Goal: Task Accomplishment & Management: Manage account settings

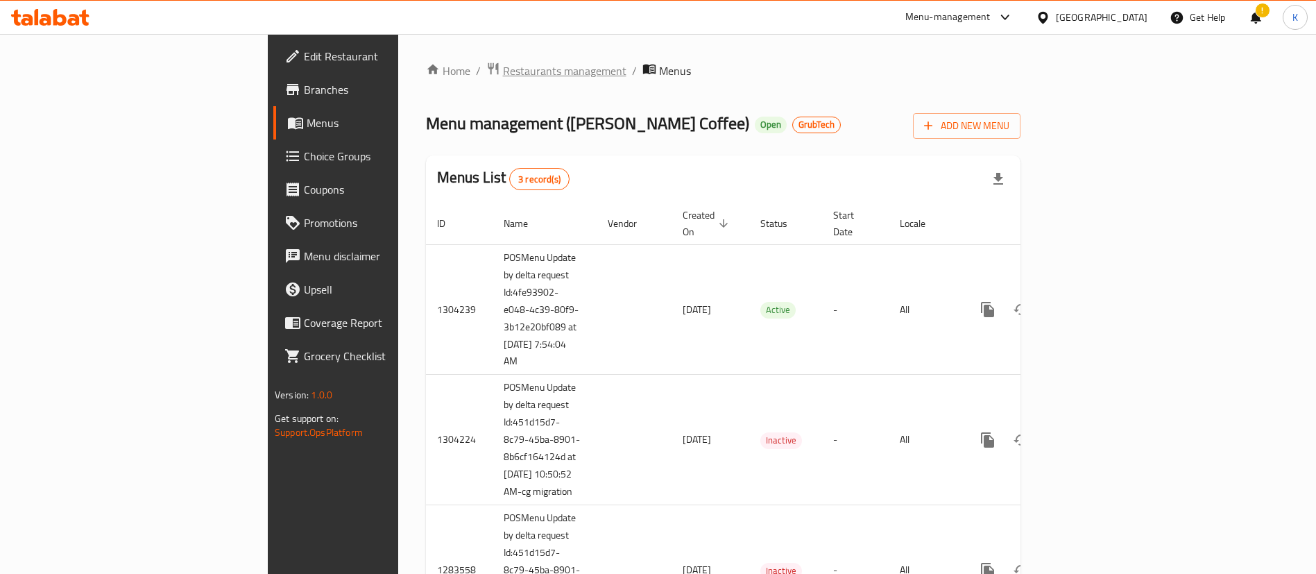
drag, startPoint x: 0, startPoint y: 0, endPoint x: 384, endPoint y: 71, distance: 390.9
click at [503, 71] on span "Restaurants management" at bounding box center [564, 70] width 123 height 17
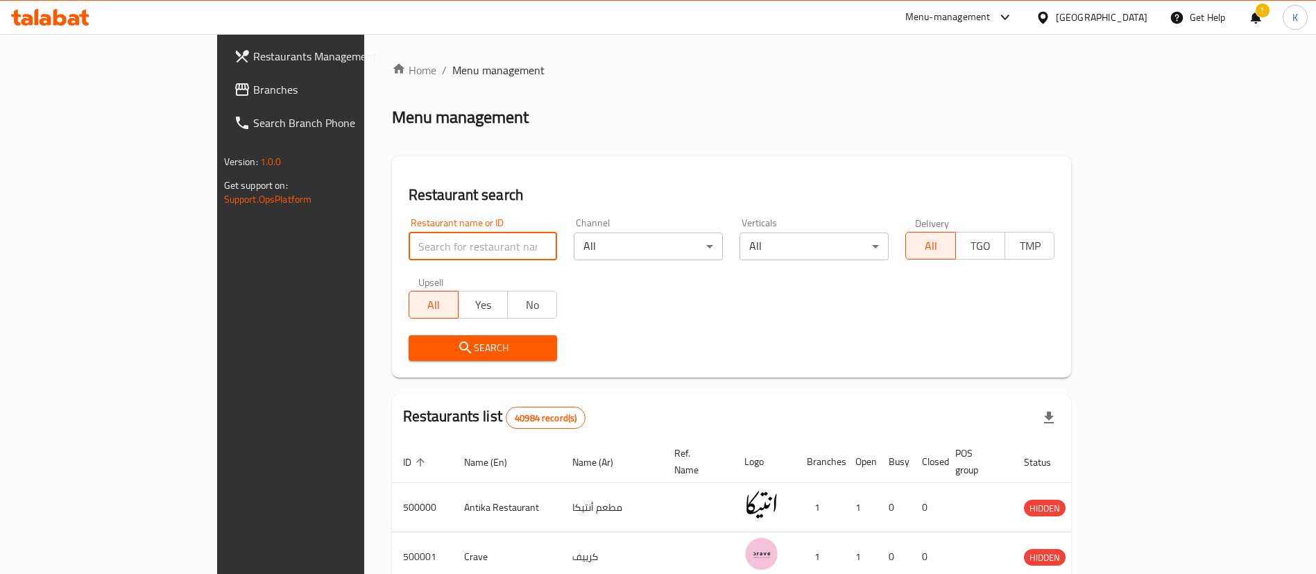
click at [409, 242] on input "search" at bounding box center [483, 246] width 149 height 28
type input "[PERSON_NAME] Coffee"
click button "Search" at bounding box center [483, 348] width 149 height 26
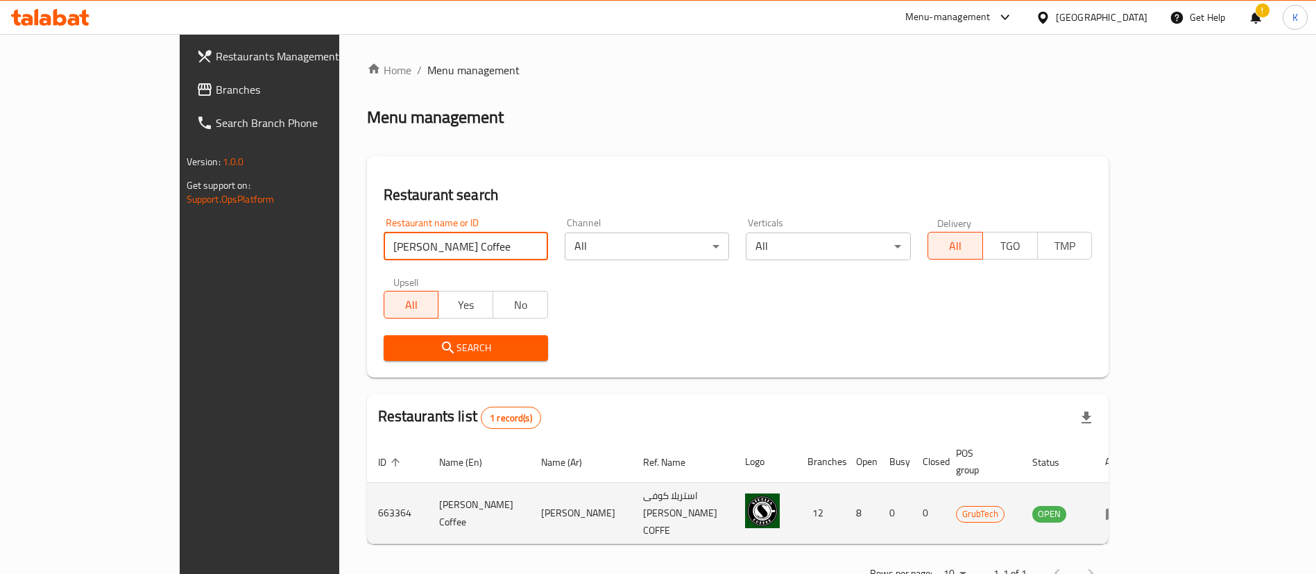
click at [1122, 505] on icon "enhanced table" at bounding box center [1113, 513] width 17 height 17
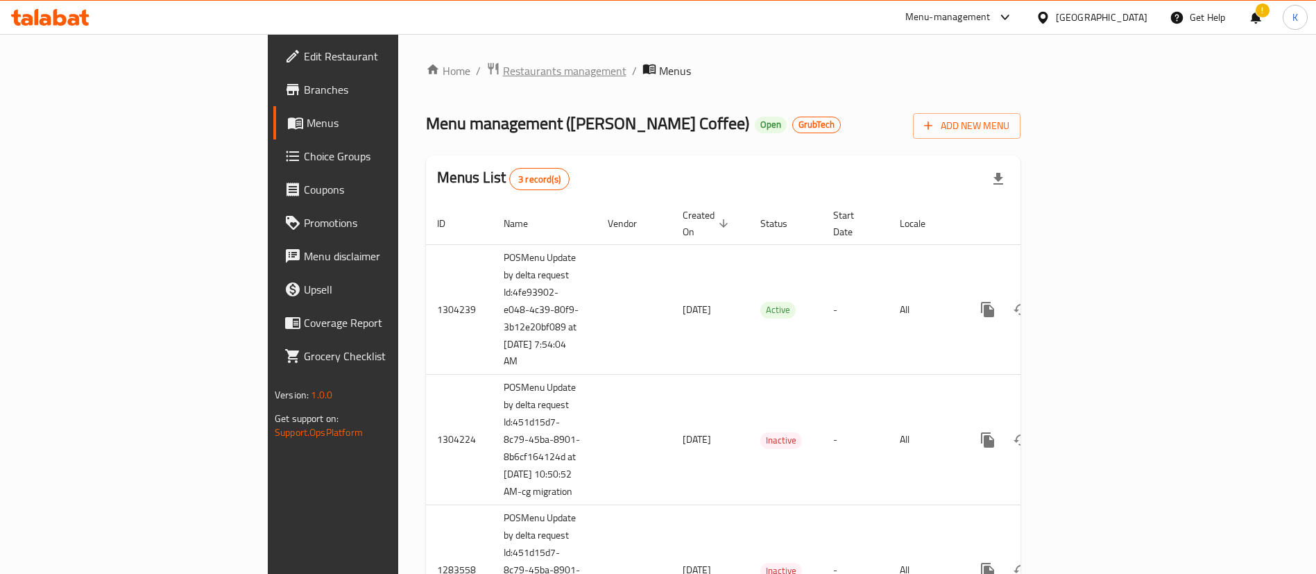
click at [503, 63] on span "Restaurants management" at bounding box center [564, 70] width 123 height 17
